Goal: Task Accomplishment & Management: Manage account settings

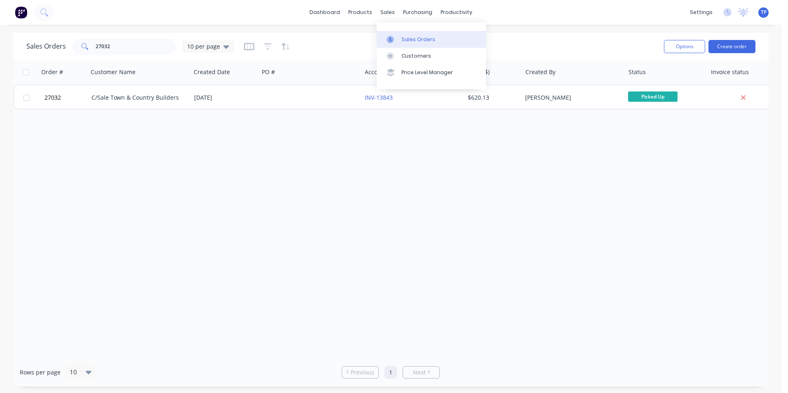
click at [411, 39] on div "Sales Orders" at bounding box center [418, 39] width 34 height 7
click at [129, 47] on input "27032" at bounding box center [136, 46] width 80 height 16
type input "2"
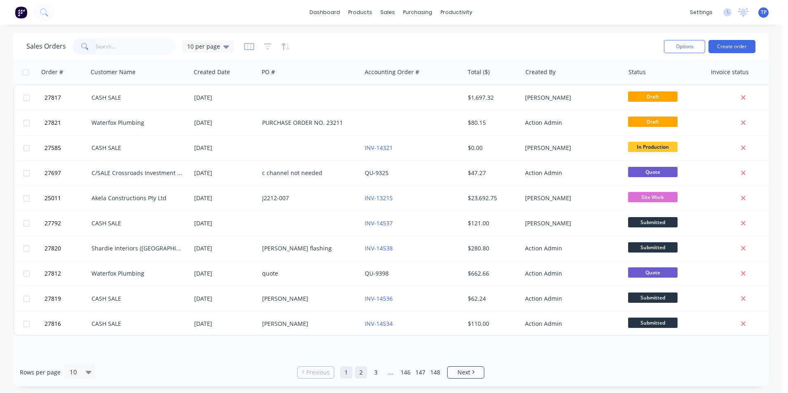
click at [363, 374] on link "2" at bounding box center [361, 372] width 12 height 12
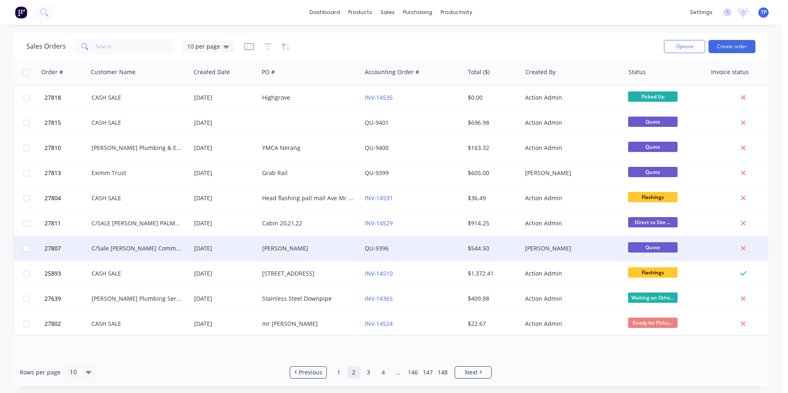
click at [311, 247] on div "[PERSON_NAME]" at bounding box center [307, 248] width 91 height 8
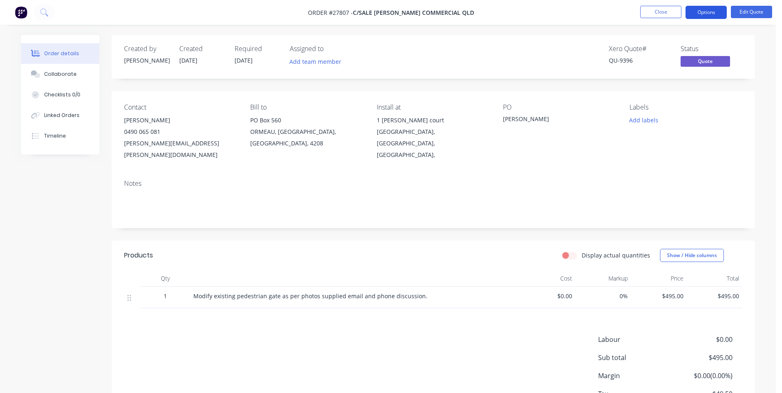
click at [706, 12] on button "Options" at bounding box center [705, 12] width 41 height 13
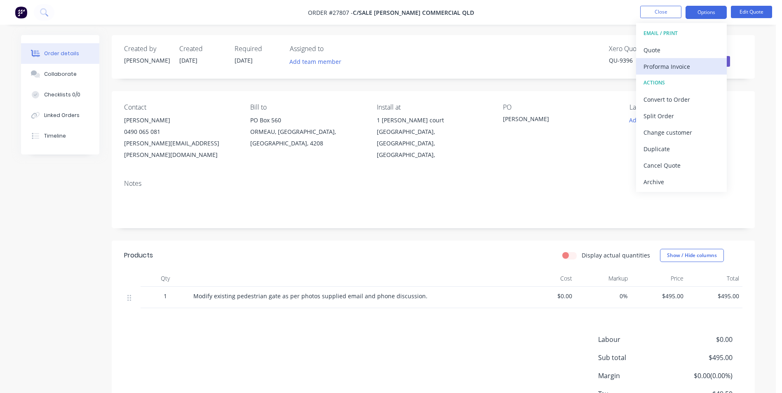
click at [667, 66] on div "Proforma Invoice" at bounding box center [681, 67] width 76 height 12
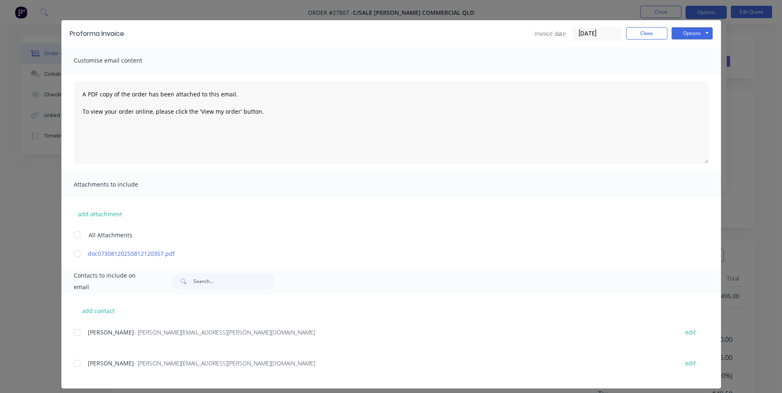
scroll to position [20, 0]
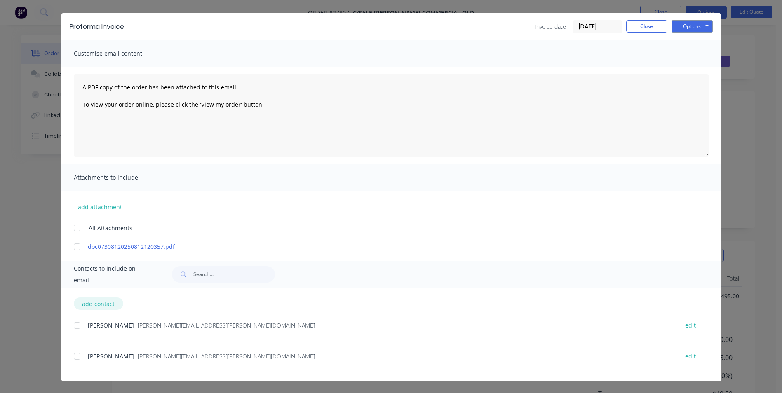
click at [105, 302] on button "add contact" at bounding box center [98, 304] width 49 height 12
select select "AU"
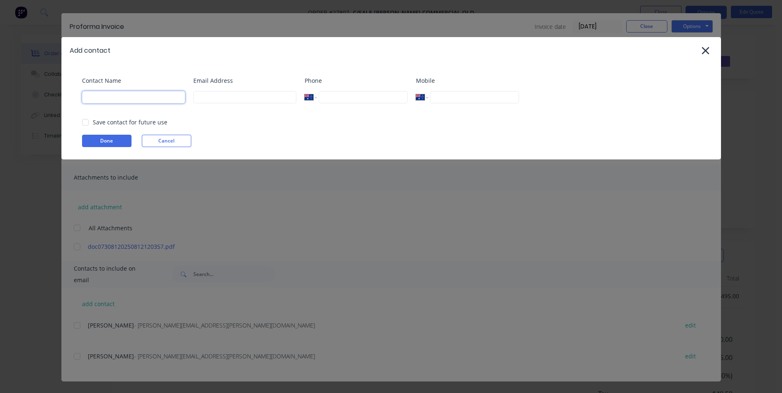
click at [117, 98] on input at bounding box center [133, 97] width 103 height 12
type input "[PERSON_NAME]"
click at [211, 98] on input at bounding box center [244, 97] width 103 height 12
click at [239, 98] on input "[PERSON_NAME].[PERSON_NAME]" at bounding box center [244, 97] width 103 height 12
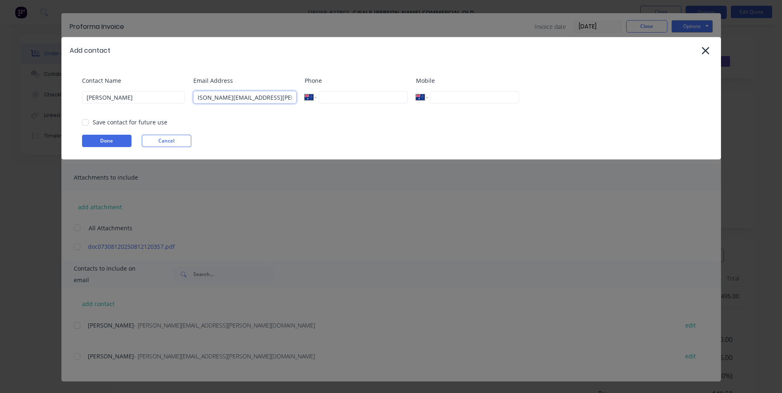
type input "[PERSON_NAME][EMAIL_ADDRESS][PERSON_NAME][DOMAIN_NAME]"
click at [346, 96] on input "tel" at bounding box center [363, 97] width 89 height 12
click at [86, 124] on div at bounding box center [85, 122] width 16 height 16
type input "[PHONE_NUMBER]"
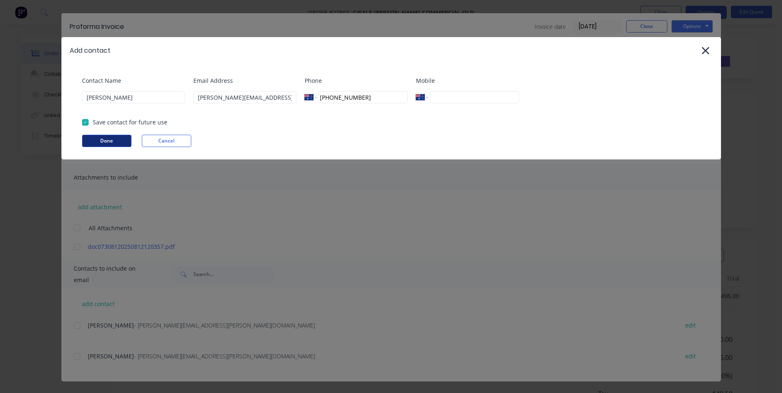
click at [121, 137] on button "Done" at bounding box center [106, 141] width 49 height 12
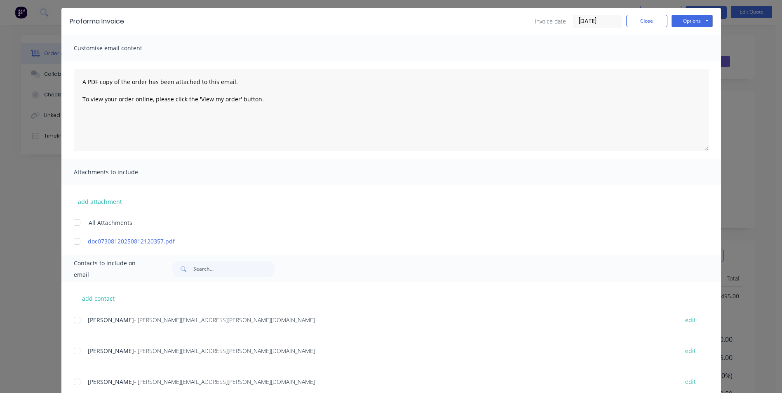
scroll to position [51, 0]
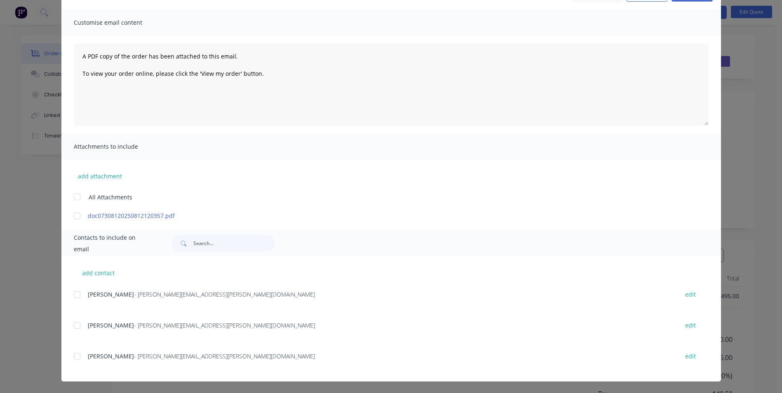
click at [72, 354] on div at bounding box center [77, 356] width 16 height 16
click at [76, 326] on div at bounding box center [77, 325] width 16 height 16
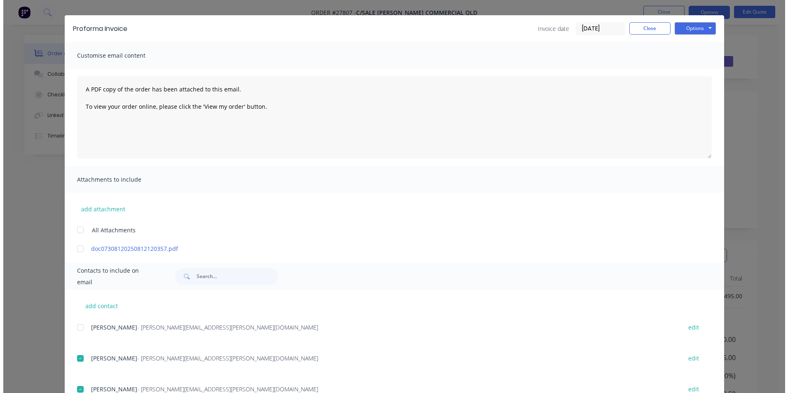
scroll to position [0, 0]
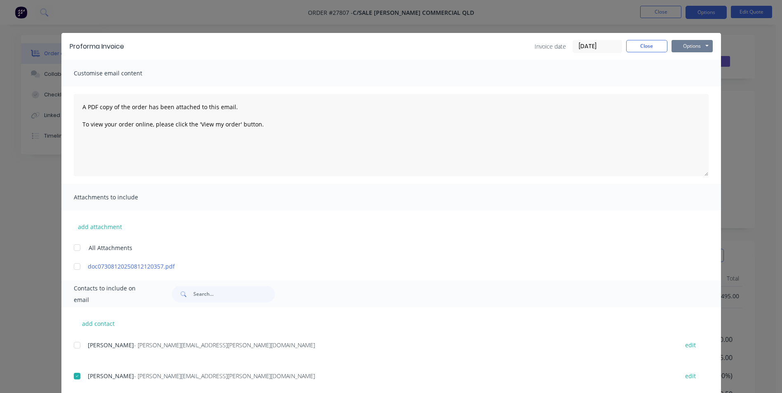
click at [687, 47] on button "Options" at bounding box center [691, 46] width 41 height 12
click at [686, 91] on button "Email" at bounding box center [697, 88] width 53 height 14
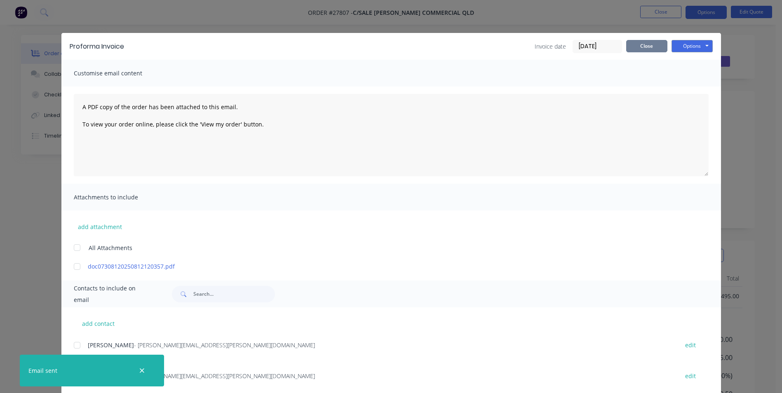
click at [629, 44] on button "Close" at bounding box center [646, 46] width 41 height 12
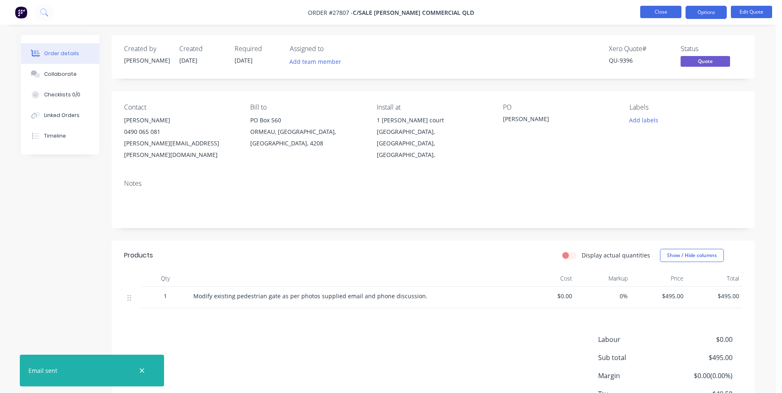
click at [646, 12] on button "Close" at bounding box center [660, 12] width 41 height 12
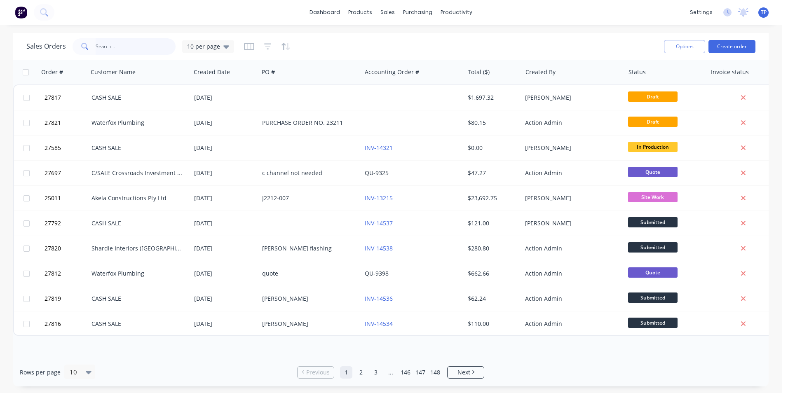
click at [121, 49] on input "text" at bounding box center [136, 46] width 80 height 16
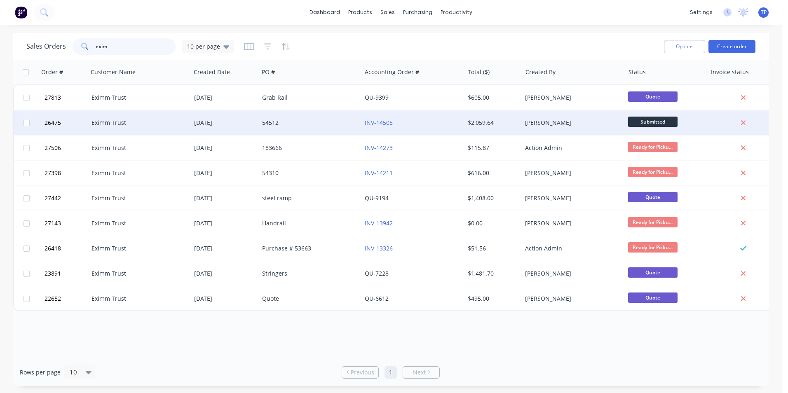
type input "exim"
click at [417, 120] on div "INV-14505" at bounding box center [410, 123] width 91 height 8
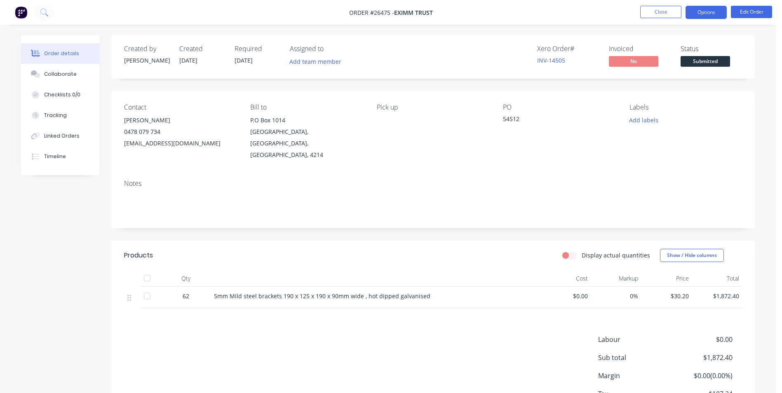
click at [692, 13] on button "Options" at bounding box center [705, 12] width 41 height 13
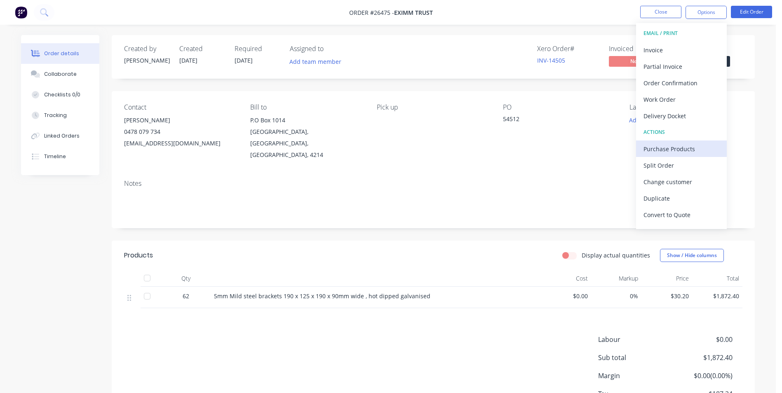
click at [653, 148] on div "Purchase Products" at bounding box center [681, 149] width 76 height 12
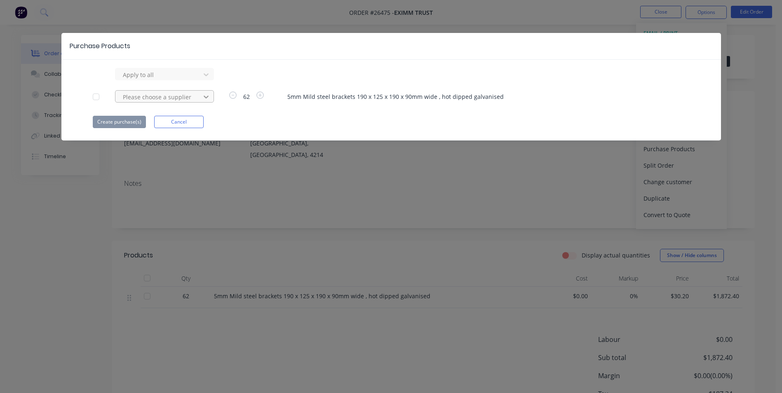
click at [207, 76] on icon at bounding box center [206, 74] width 5 height 3
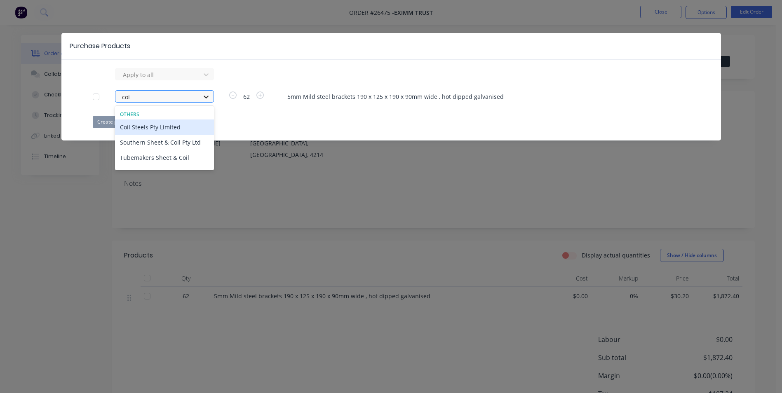
type input "coil"
click at [171, 128] on div "Coil Steels Pty Limited" at bounding box center [164, 126] width 99 height 15
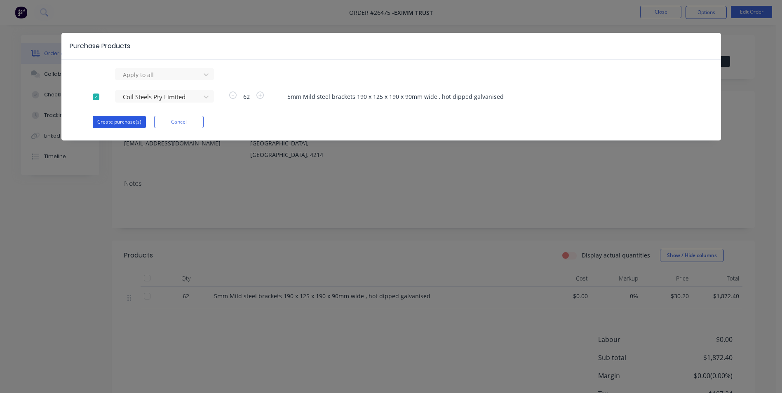
click at [124, 117] on button "Create purchase(s)" at bounding box center [119, 122] width 53 height 12
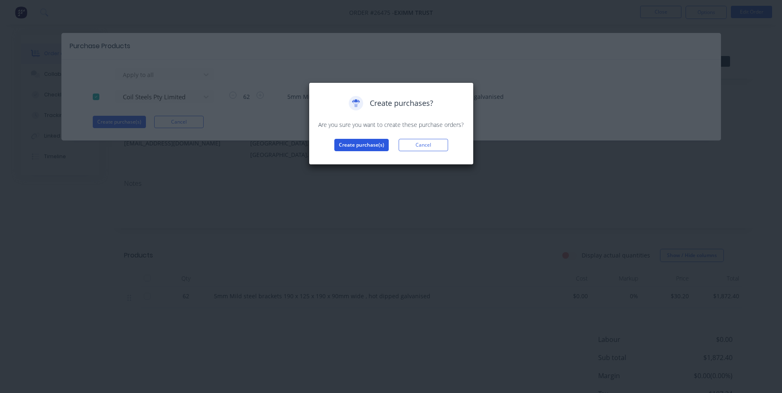
click at [346, 144] on button "Create purchase(s)" at bounding box center [361, 145] width 54 height 12
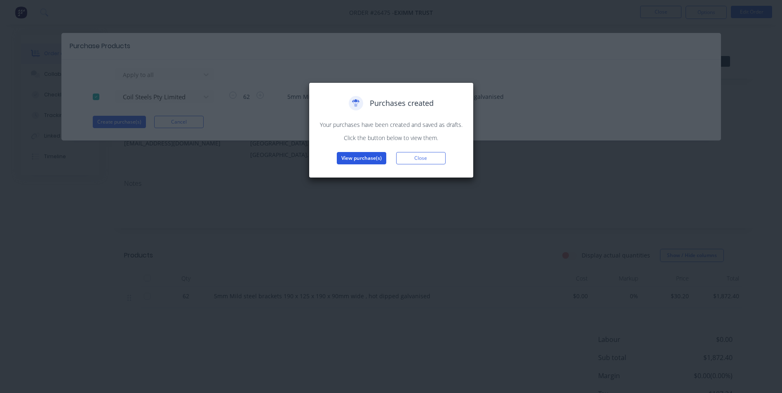
click at [358, 157] on button "View purchase(s)" at bounding box center [361, 158] width 49 height 12
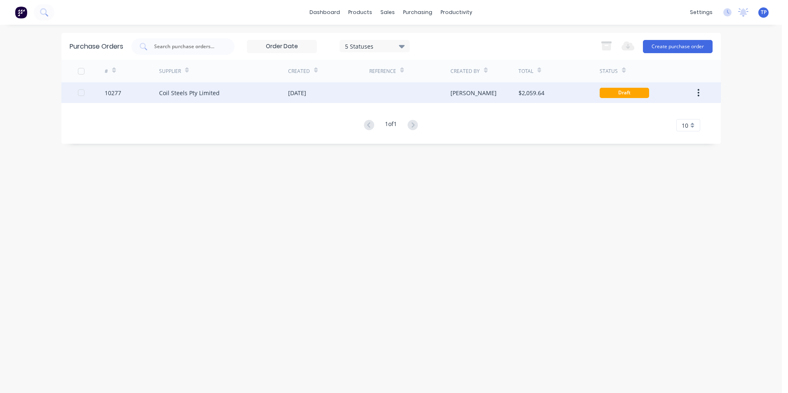
click at [253, 93] on div "Coil Steels Pty Limited" at bounding box center [223, 92] width 129 height 21
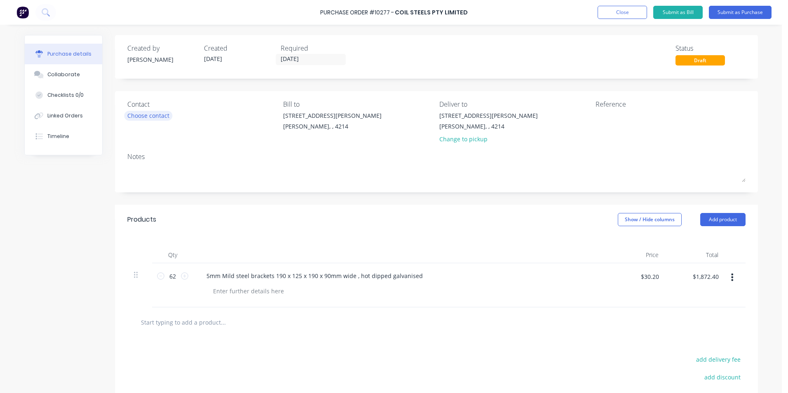
click at [155, 116] on div "Choose contact" at bounding box center [148, 115] width 42 height 9
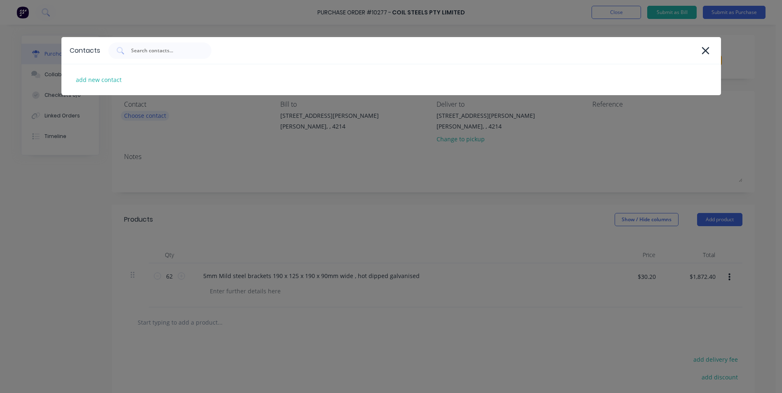
click at [155, 116] on div "Contacts add new contact" at bounding box center [391, 196] width 782 height 393
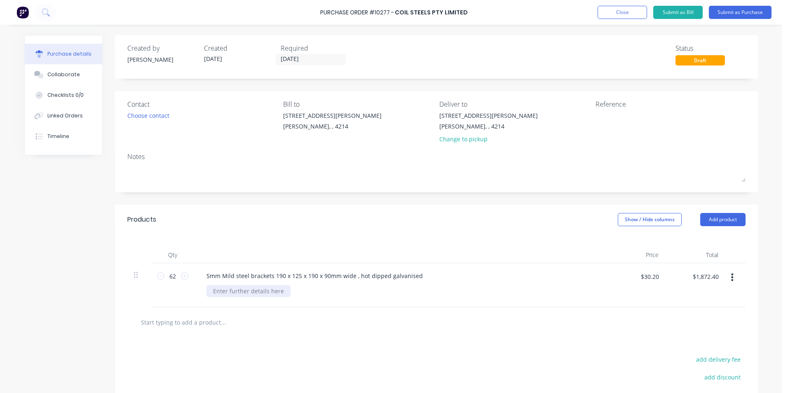
click at [279, 291] on div at bounding box center [248, 291] width 84 height 12
click at [714, 12] on button "Submit as Purchase" at bounding box center [740, 12] width 63 height 13
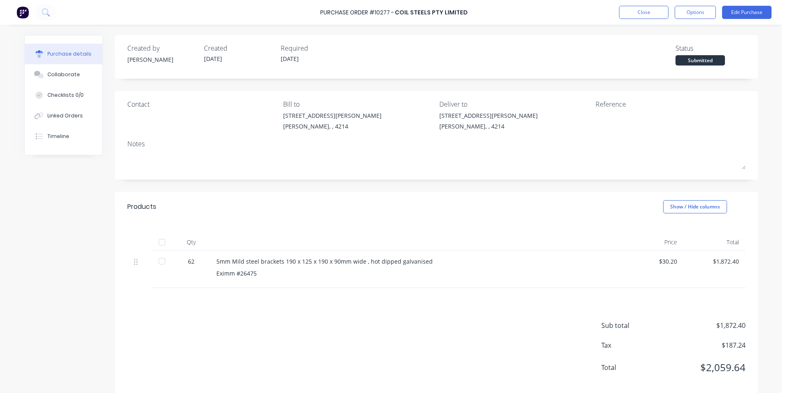
click at [423, 260] on div "5mm Mild steel brackets 190 x 125 x 190 x 90mm wide , hot dipped galvanised" at bounding box center [415, 261] width 399 height 9
click at [422, 262] on div "5mm Mild steel brackets 190 x 125 x 190 x 90mm wide , hot dipped galvanised" at bounding box center [415, 261] width 399 height 9
click at [736, 13] on button "Edit Purchase" at bounding box center [746, 12] width 49 height 13
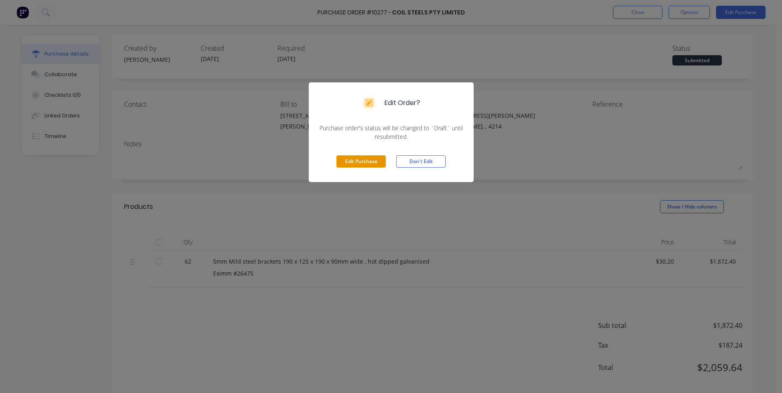
click at [374, 160] on button "Edit Purchase" at bounding box center [360, 161] width 49 height 12
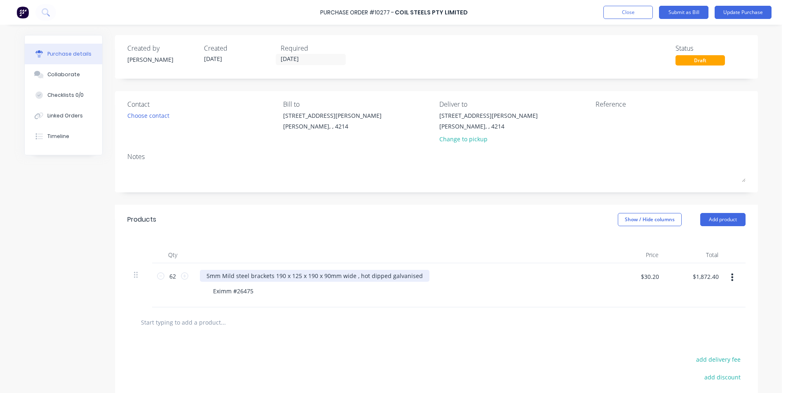
click at [415, 277] on div "5mm Mild steel brackets 190 x 125 x 190 x 90mm wide , hot dipped galvanised" at bounding box center [315, 276] width 230 height 12
click at [717, 277] on input "$1,872.40" at bounding box center [705, 276] width 36 height 13
type input "0"
type input "$0.00"
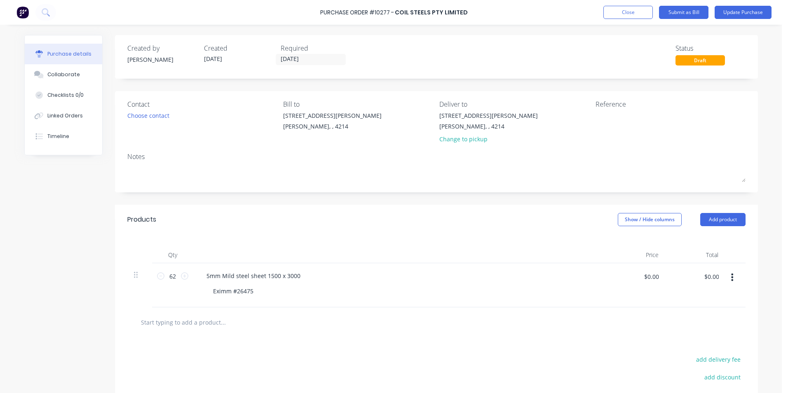
click at [689, 294] on div "$0.00 0" at bounding box center [695, 285] width 60 height 44
click at [63, 115] on div "Linked Orders" at bounding box center [64, 115] width 35 height 7
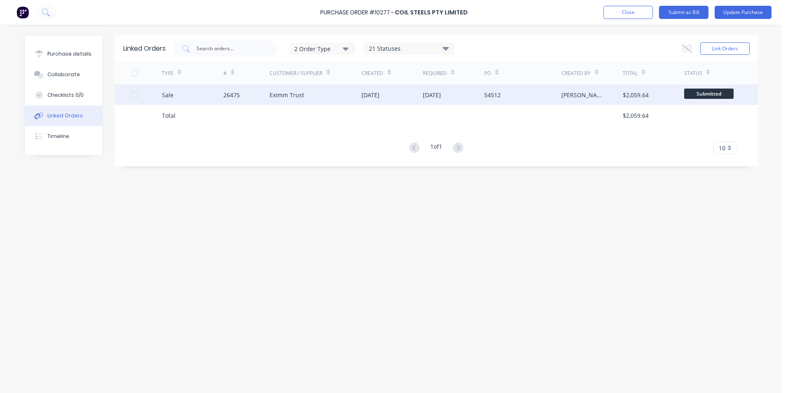
click at [319, 95] on div "Eximm Trust" at bounding box center [315, 94] width 92 height 21
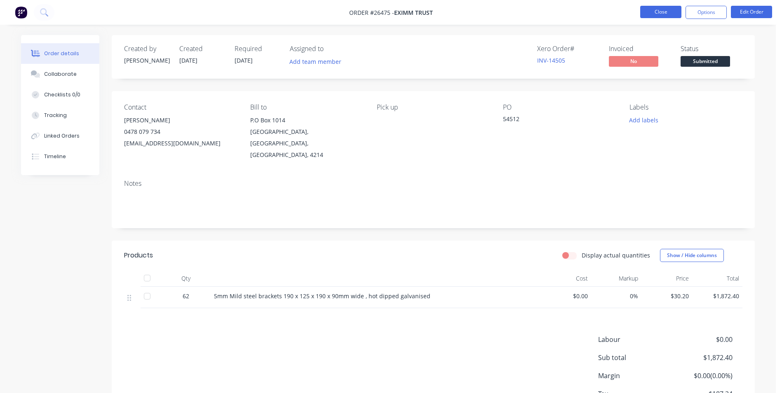
click at [644, 13] on button "Close" at bounding box center [660, 12] width 41 height 12
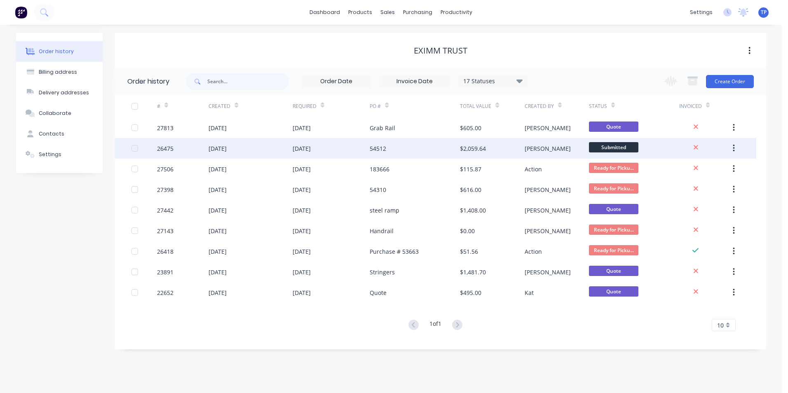
click at [410, 150] on div "54512" at bounding box center [415, 148] width 90 height 21
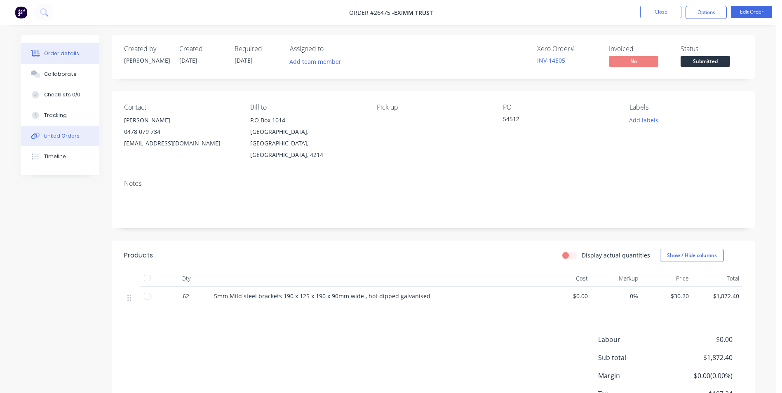
click at [64, 136] on div "Linked Orders" at bounding box center [61, 135] width 35 height 7
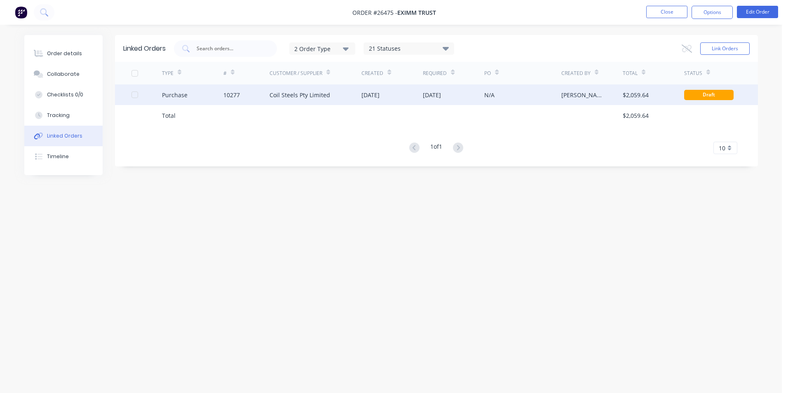
click at [698, 94] on div "Draft" at bounding box center [708, 95] width 49 height 10
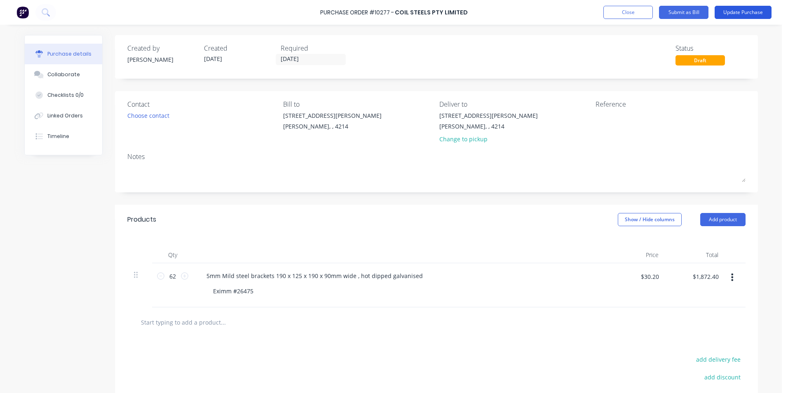
click at [724, 11] on button "Update Purchase" at bounding box center [743, 12] width 57 height 13
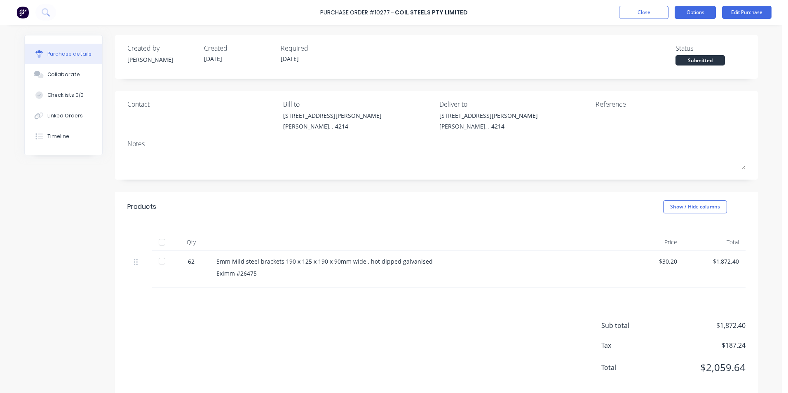
click at [707, 10] on button "Options" at bounding box center [695, 12] width 41 height 13
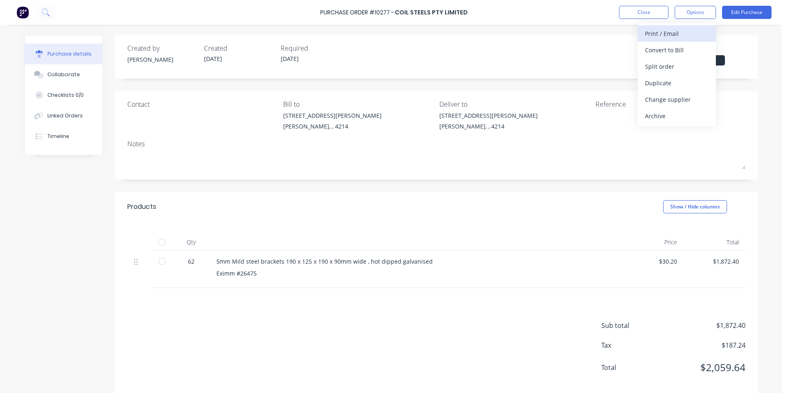
click at [647, 31] on div "Print / Email" at bounding box center [676, 34] width 63 height 12
click at [755, 11] on button "Edit Purchase" at bounding box center [746, 12] width 49 height 13
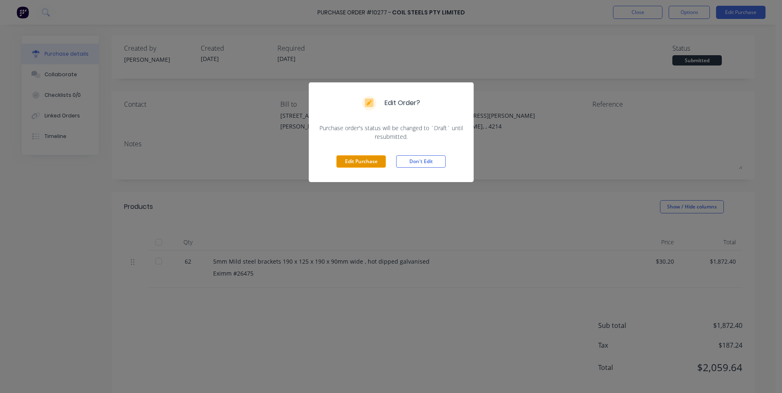
click at [375, 155] on div "Edit Purchase Don't Edit" at bounding box center [391, 161] width 165 height 41
click at [379, 160] on button "Edit Purchase" at bounding box center [360, 161] width 49 height 12
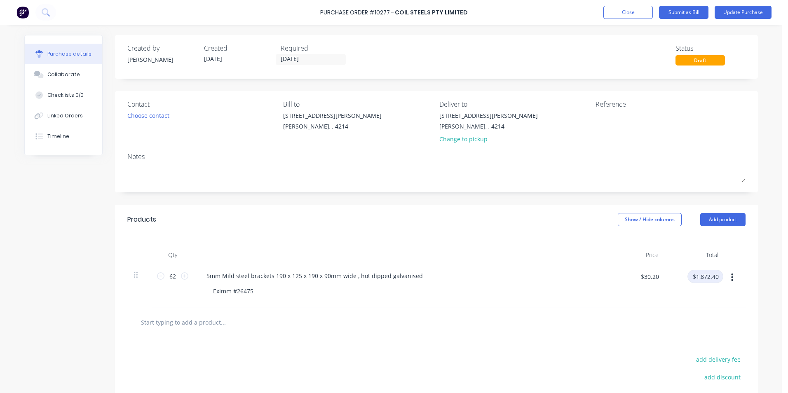
click at [714, 276] on input "$1,872.40" at bounding box center [705, 276] width 36 height 13
type input "0"
type input "$0.00"
click at [657, 298] on div "$0.00 $0.00" at bounding box center [635, 285] width 60 height 44
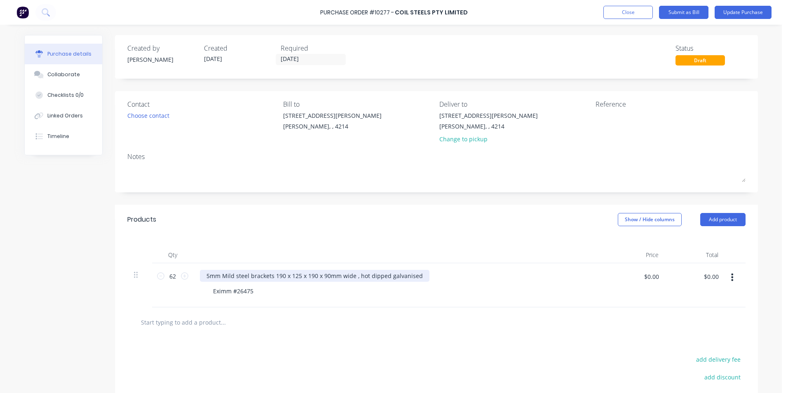
click at [415, 274] on div "5mm Mild steel brackets 190 x 125 x 190 x 90mm wide , hot dipped galvanised" at bounding box center [315, 276] width 230 height 12
click at [726, 11] on button "Update Purchase" at bounding box center [743, 12] width 57 height 13
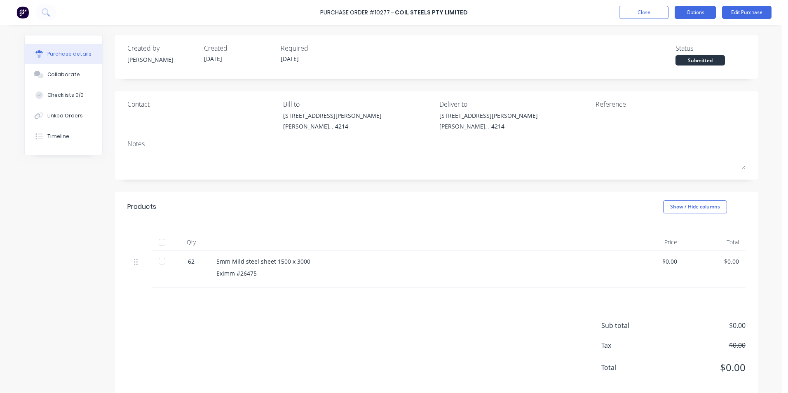
click at [692, 12] on button "Options" at bounding box center [695, 12] width 41 height 13
click at [657, 64] on div "Without pricing" at bounding box center [676, 67] width 63 height 12
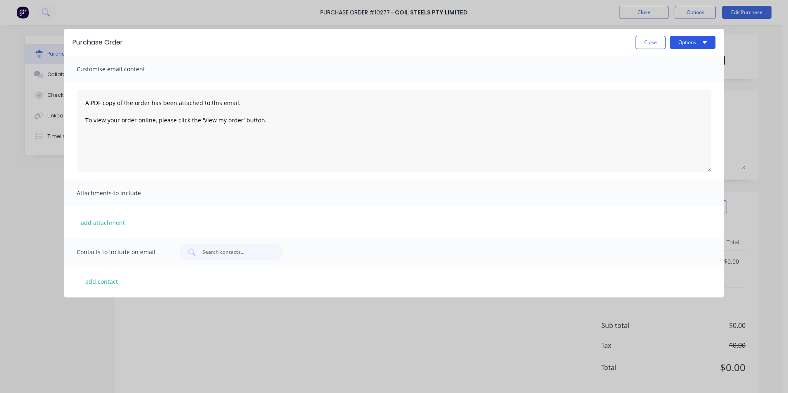
click at [675, 43] on button "Options" at bounding box center [693, 42] width 46 height 13
click at [663, 63] on div "Print" at bounding box center [675, 63] width 63 height 12
click at [639, 40] on button "Close" at bounding box center [650, 42] width 30 height 13
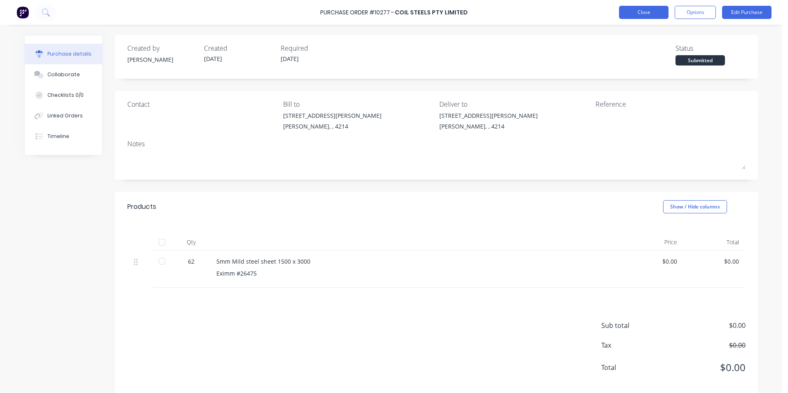
click at [629, 9] on button "Close" at bounding box center [643, 12] width 49 height 13
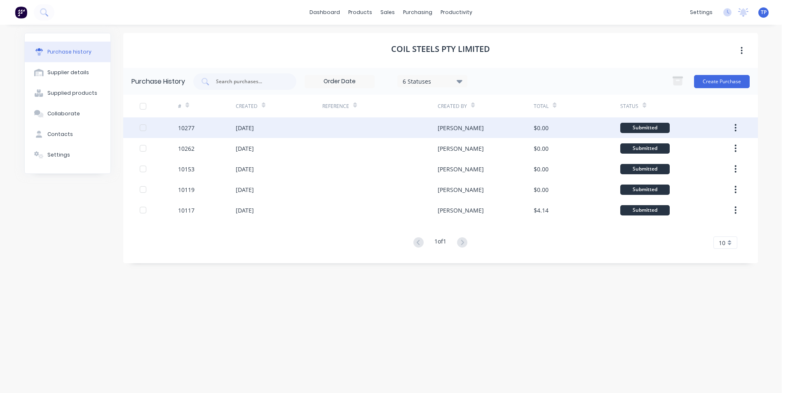
click at [221, 126] on div "10277" at bounding box center [207, 127] width 58 height 21
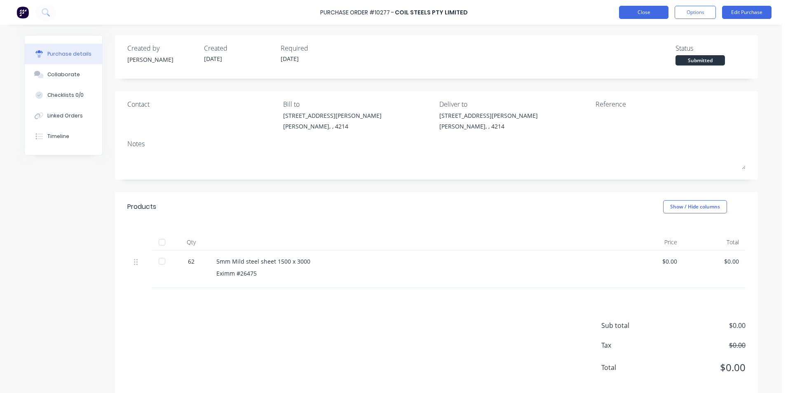
click at [627, 14] on button "Close" at bounding box center [643, 12] width 49 height 13
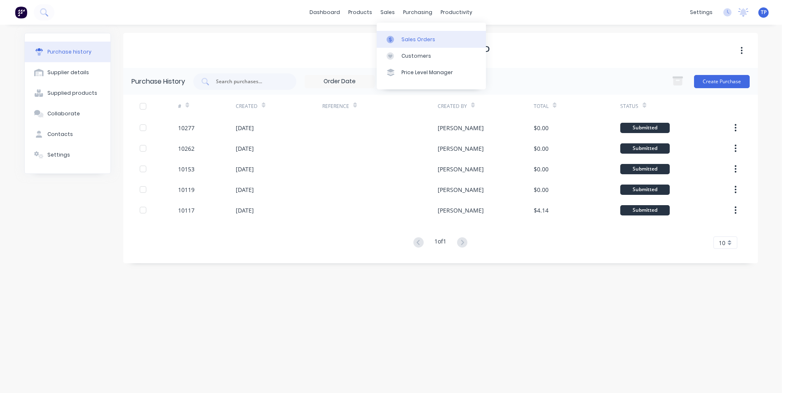
click at [414, 37] on div "Sales Orders" at bounding box center [418, 39] width 34 height 7
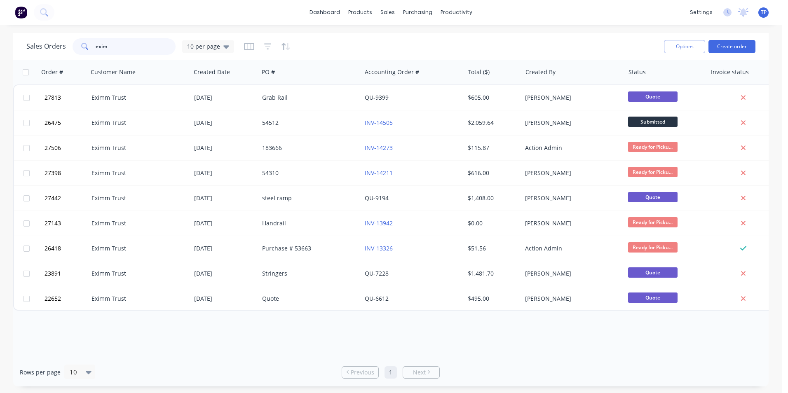
click at [113, 50] on input "exim" at bounding box center [136, 46] width 80 height 16
type input "e"
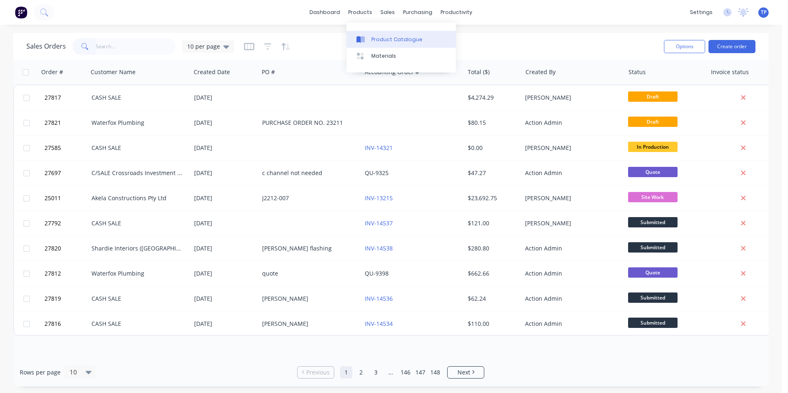
click at [382, 37] on div "Product Catalogue" at bounding box center [396, 39] width 51 height 7
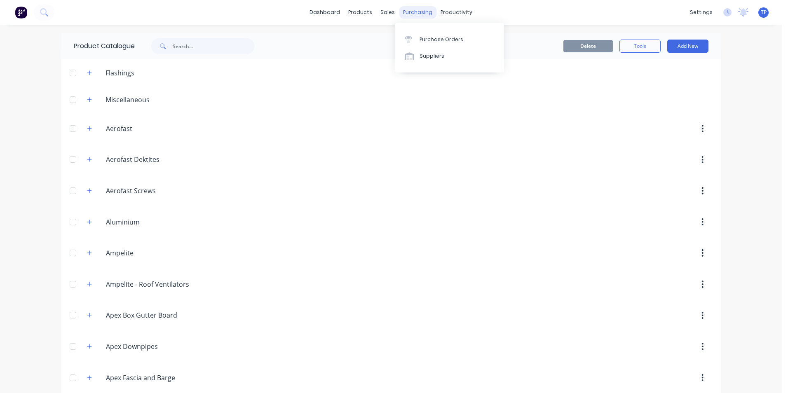
click at [401, 12] on div "purchasing" at bounding box center [417, 12] width 37 height 12
click at [437, 38] on div "Purchase Orders" at bounding box center [441, 39] width 44 height 7
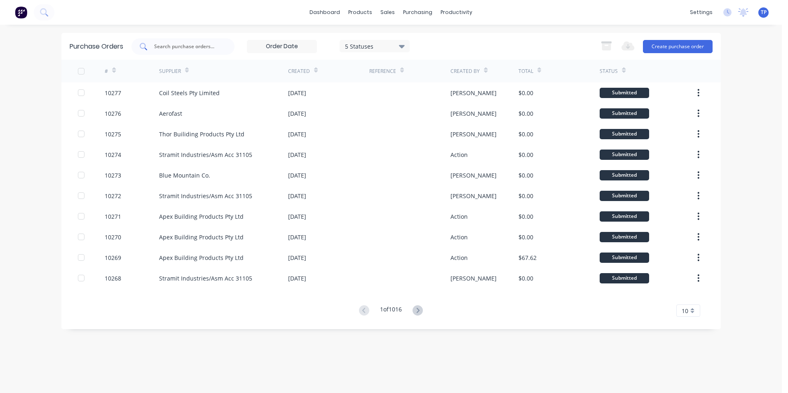
click at [206, 49] on input "text" at bounding box center [187, 46] width 68 height 8
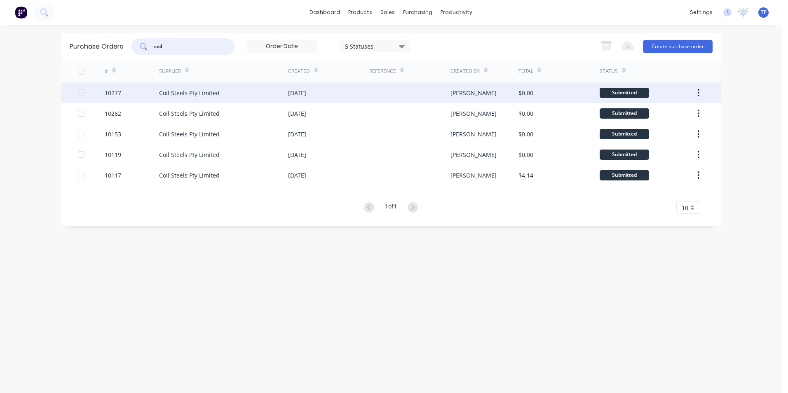
type input "coil"
click at [241, 89] on div "Coil Steels Pty Limited" at bounding box center [223, 92] width 129 height 21
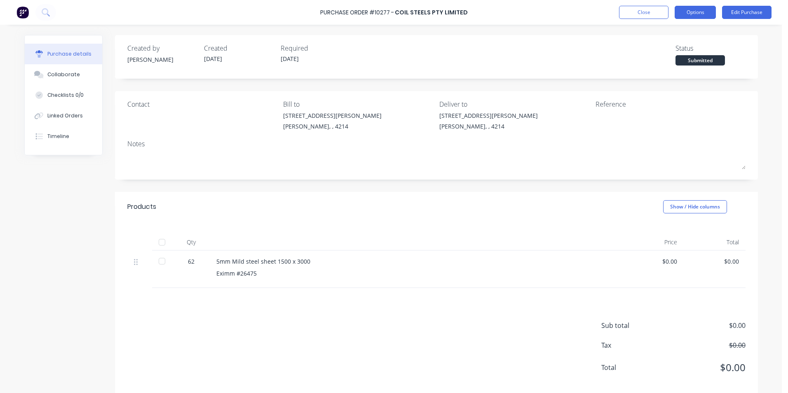
click at [693, 14] on button "Options" at bounding box center [695, 12] width 41 height 13
click at [624, 14] on button "Close" at bounding box center [643, 12] width 49 height 13
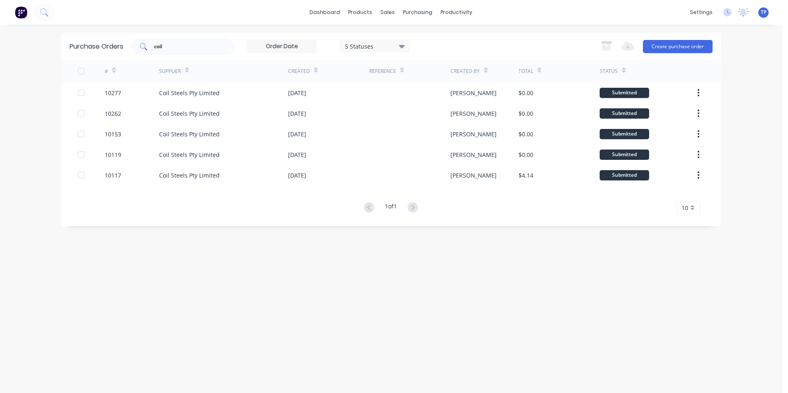
click at [201, 46] on input "coil" at bounding box center [187, 46] width 68 height 8
click at [429, 39] on div "Purchase Orders" at bounding box center [444, 39] width 44 height 7
click at [169, 45] on input "coil" at bounding box center [187, 46] width 68 height 8
type input "c"
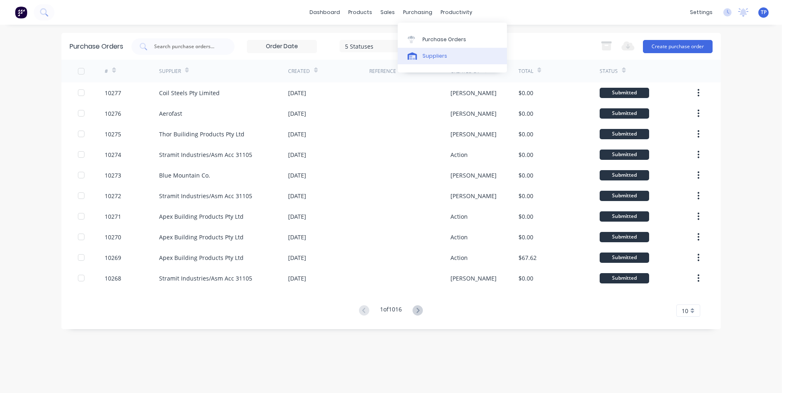
click at [441, 55] on div "Suppliers" at bounding box center [434, 55] width 25 height 7
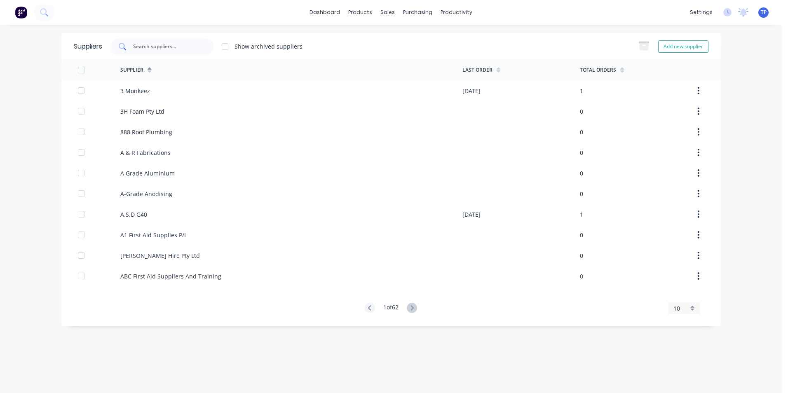
click at [152, 45] on input "text" at bounding box center [166, 46] width 68 height 8
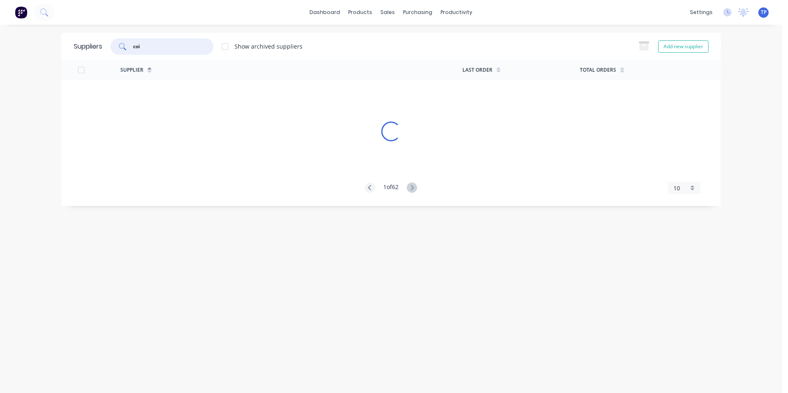
type input "coil"
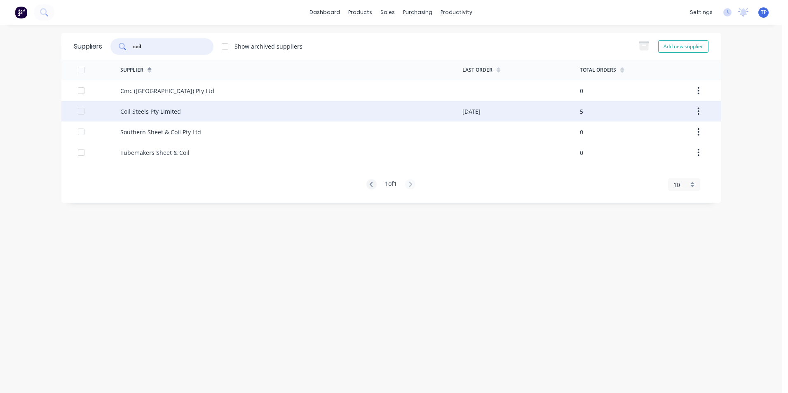
click at [85, 110] on div at bounding box center [99, 111] width 43 height 21
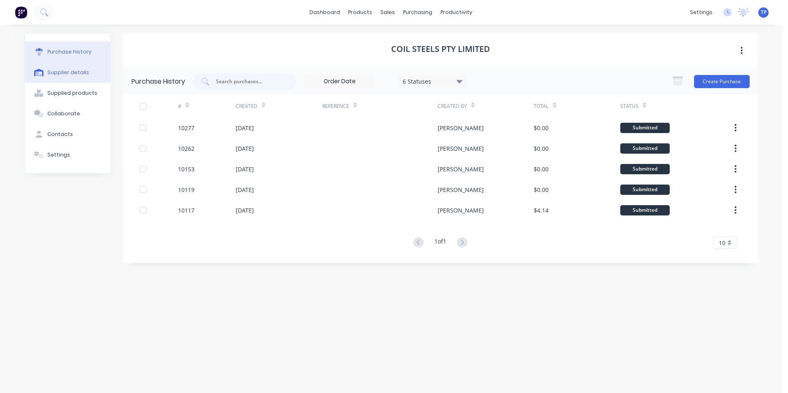
click at [82, 72] on div "Supplier details" at bounding box center [68, 72] width 42 height 7
select select "AU"
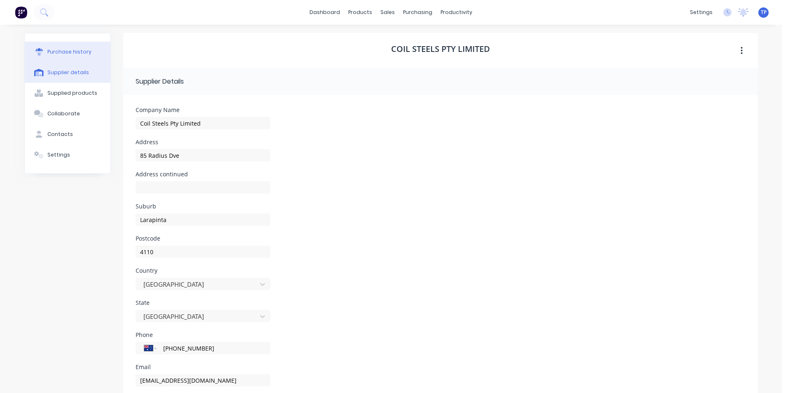
click at [74, 54] on div "Purchase history" at bounding box center [69, 51] width 44 height 7
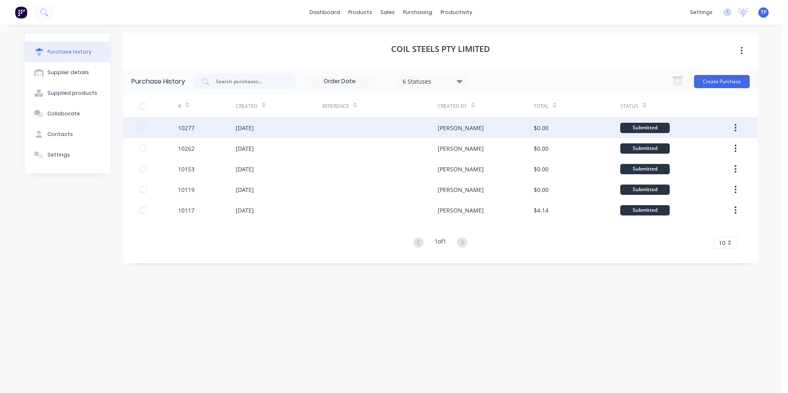
click at [383, 127] on div at bounding box center [379, 127] width 115 height 21
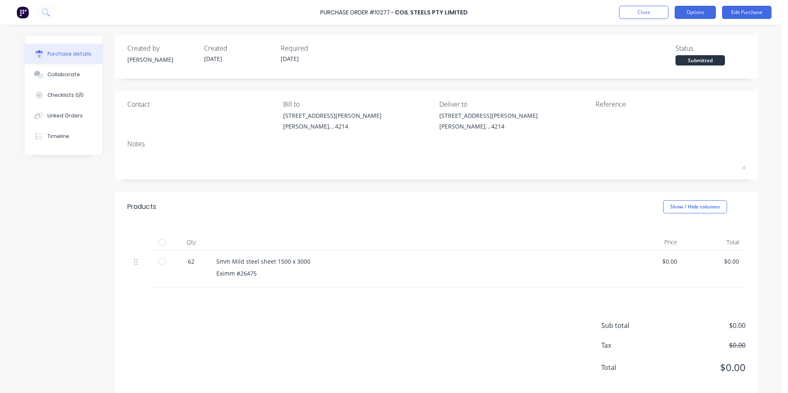
click at [703, 15] on button "Options" at bounding box center [695, 12] width 41 height 13
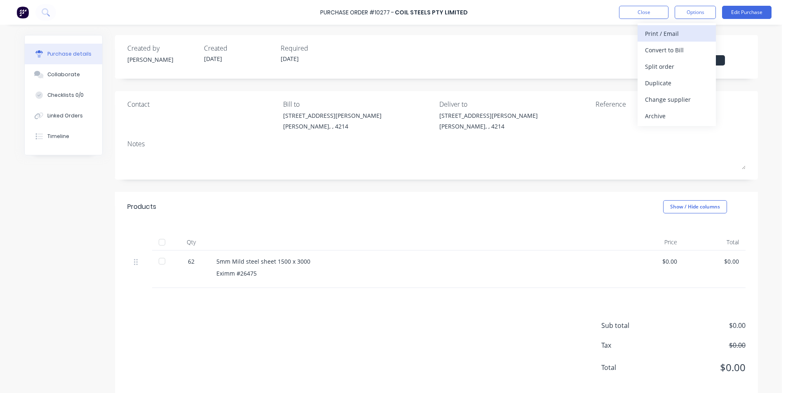
click at [663, 33] on div "Print / Email" at bounding box center [676, 34] width 63 height 12
click at [650, 64] on div "Without pricing" at bounding box center [676, 67] width 63 height 12
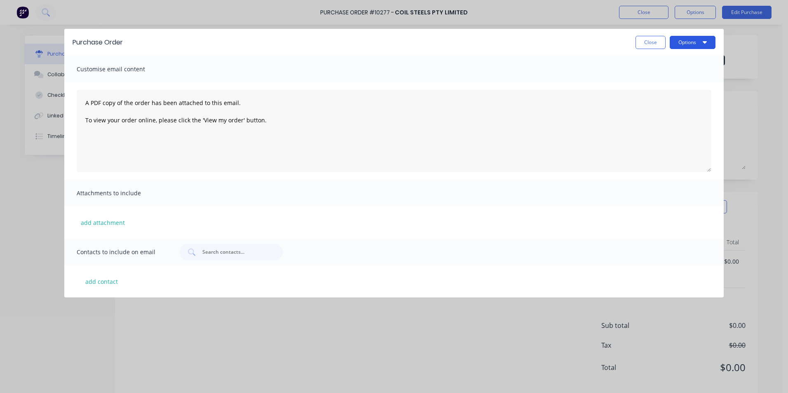
click at [691, 46] on button "Options" at bounding box center [693, 42] width 46 height 13
click at [661, 66] on div "Print" at bounding box center [675, 63] width 63 height 12
click at [646, 37] on button "Close" at bounding box center [650, 42] width 30 height 13
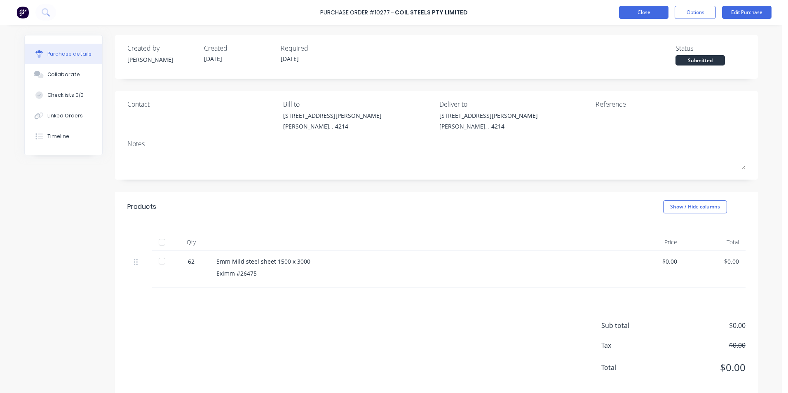
click at [628, 12] on button "Close" at bounding box center [643, 12] width 49 height 13
